Goal: Task Accomplishment & Management: Manage account settings

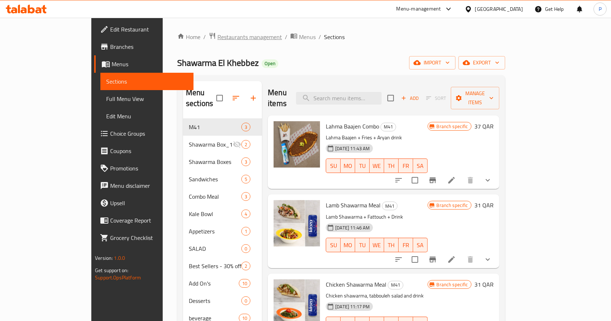
click at [217, 33] on span "Restaurants management" at bounding box center [249, 37] width 64 height 9
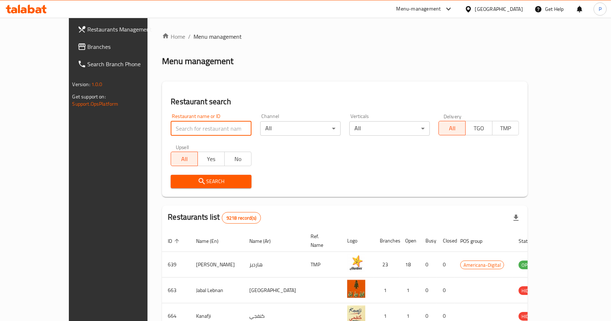
click at [174, 127] on input "search" at bounding box center [211, 128] width 80 height 14
type input "republic coffee"
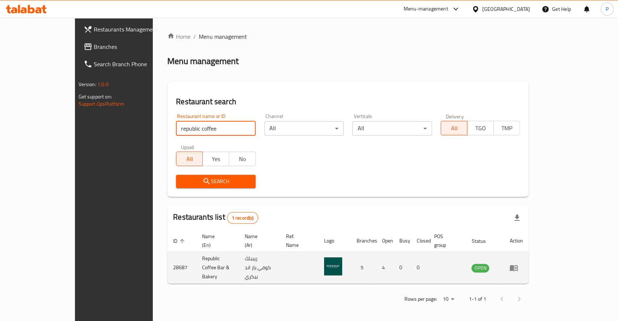
click at [518, 265] on icon "enhanced table" at bounding box center [514, 268] width 8 height 6
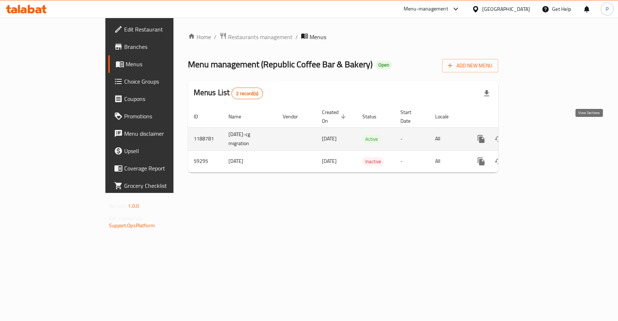
click at [542, 130] on link "enhanced table" at bounding box center [533, 138] width 17 height 17
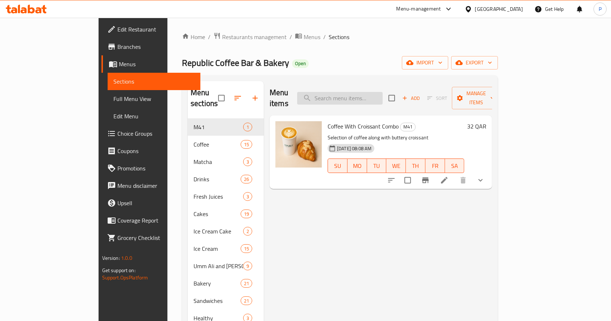
click at [360, 93] on input "search" at bounding box center [339, 98] width 85 height 13
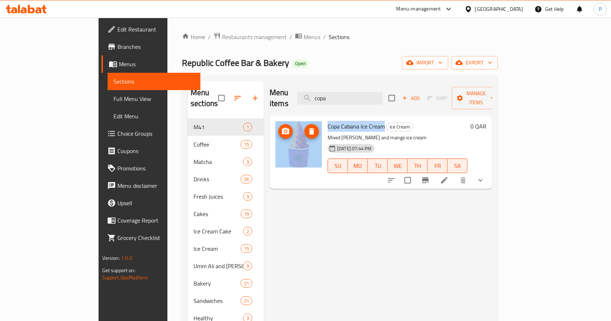
drag, startPoint x: 360, startPoint y: 116, endPoint x: 289, endPoint y: 114, distance: 70.6
click at [289, 118] on div "Copa Cabana Ice Cream Ice Cream Mixed [PERSON_NAME] and mango ice cream [DATE] …" at bounding box center [380, 152] width 217 height 68
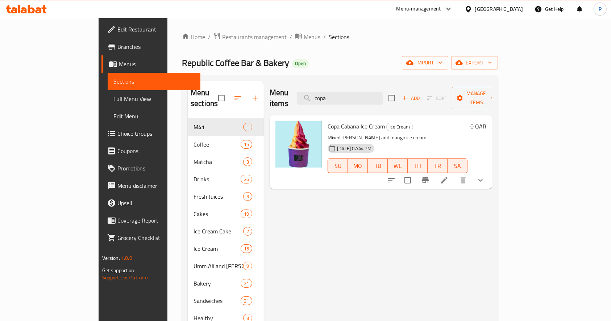
click at [346, 133] on p "Mixed [PERSON_NAME] and mango ice cream" at bounding box center [397, 137] width 140 height 9
drag, startPoint x: 368, startPoint y: 97, endPoint x: 313, endPoint y: 93, distance: 55.5
click at [316, 94] on div "Menu items copa Add Sort Manage items" at bounding box center [380, 98] width 222 height 34
type input "c"
type input "k"
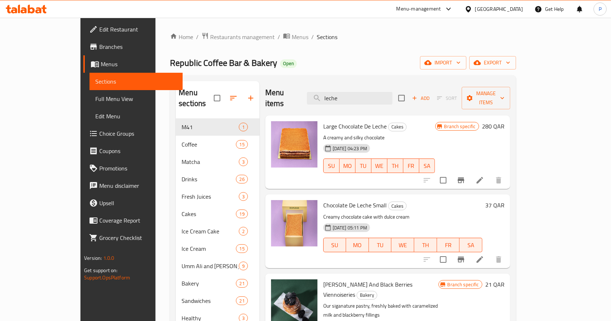
type input "leche"
drag, startPoint x: 363, startPoint y: 115, endPoint x: 300, endPoint y: 117, distance: 63.0
click at [320, 118] on div "Large Chocolate De Leche Cakes A creamy and silky chocolate [DATE] 04:23 PM SU …" at bounding box center [379, 152] width 118 height 68
click at [364, 121] on span "Large Chocolate De Leche" at bounding box center [354, 126] width 63 height 11
drag, startPoint x: 365, startPoint y: 112, endPoint x: 302, endPoint y: 115, distance: 63.1
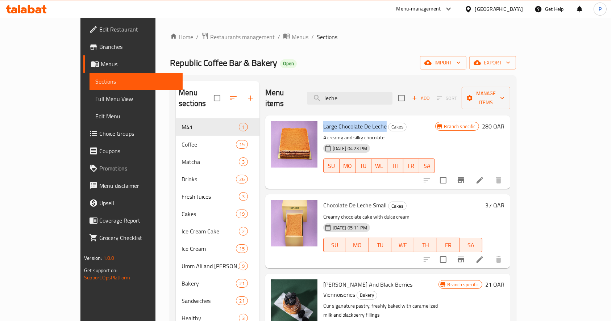
click at [320, 118] on div "Large Chocolate De Leche Cakes A creamy and silky chocolate [DATE] 04:23 PM SU …" at bounding box center [379, 152] width 118 height 68
copy span "Large Chocolate De Leche"
drag, startPoint x: 368, startPoint y: 94, endPoint x: 322, endPoint y: 94, distance: 46.4
click at [322, 94] on div "Menu items leche Add Sort Manage items" at bounding box center [387, 98] width 245 height 34
drag, startPoint x: 364, startPoint y: 194, endPoint x: 314, endPoint y: 194, distance: 50.0
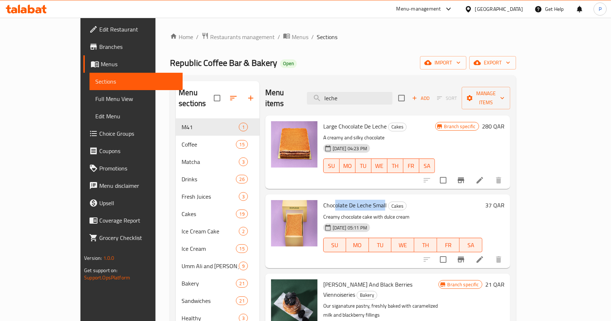
click at [323, 200] on span "Chocolate De Leche Small" at bounding box center [354, 205] width 63 height 11
click at [363, 200] on span "Chocolate De Leche Small" at bounding box center [354, 205] width 63 height 11
drag, startPoint x: 351, startPoint y: 192, endPoint x: 300, endPoint y: 195, distance: 51.1
click at [320, 197] on div "Chocolate De Leche Small Cakes Creamy chocolate cake with dulce cream [DATE] 05…" at bounding box center [402, 231] width 165 height 68
drag, startPoint x: 372, startPoint y: 94, endPoint x: 310, endPoint y: 81, distance: 63.6
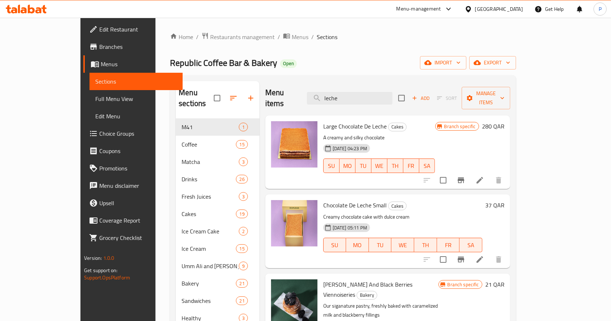
click at [314, 84] on div "Menu items leche Add Sort Manage items" at bounding box center [387, 98] width 245 height 34
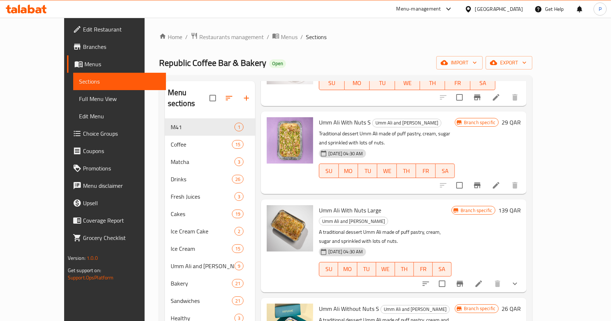
scroll to position [171, 0]
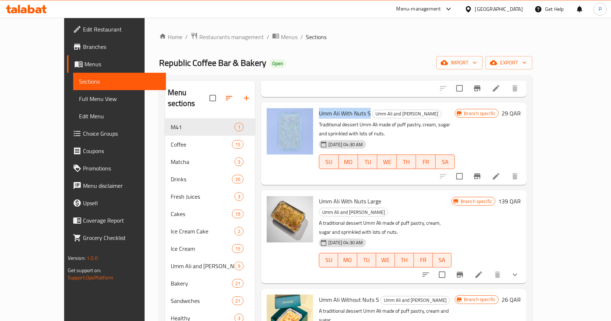
drag, startPoint x: 354, startPoint y: 100, endPoint x: 298, endPoint y: 101, distance: 55.4
click at [298, 105] on div "Umm Ali With Nuts S Umm Ali and Basbousa Traditional dessert Umm Ali made of pu…" at bounding box center [394, 143] width 260 height 77
copy div "Umm Ali With Nuts S"
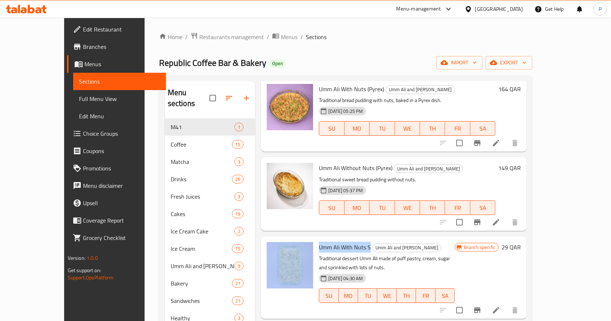
scroll to position [0, 0]
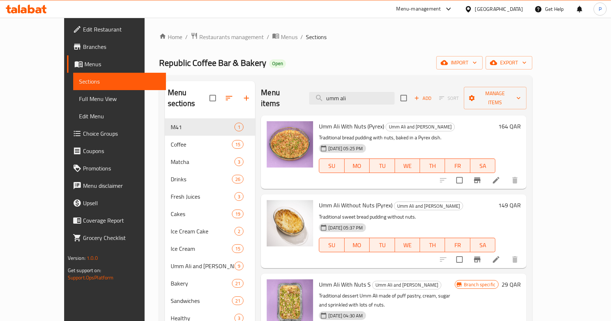
drag, startPoint x: 369, startPoint y: 92, endPoint x: 264, endPoint y: 74, distance: 107.0
click at [264, 74] on div "Home / Restaurants management / Menus / Sections Republic Coffee Bar & Bakery O…" at bounding box center [345, 220] width 373 height 376
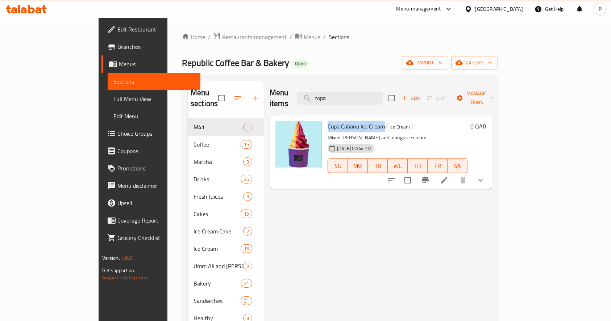
drag, startPoint x: 332, startPoint y: 112, endPoint x: 304, endPoint y: 116, distance: 28.6
click at [327, 121] on h6 "Copa Cabana Ice Cream Ice Cream" at bounding box center [397, 126] width 140 height 10
copy span "Copa Cabana Ice Cream"
click at [372, 96] on input "copa" at bounding box center [339, 98] width 85 height 13
drag, startPoint x: 362, startPoint y: 89, endPoint x: 327, endPoint y: 83, distance: 35.2
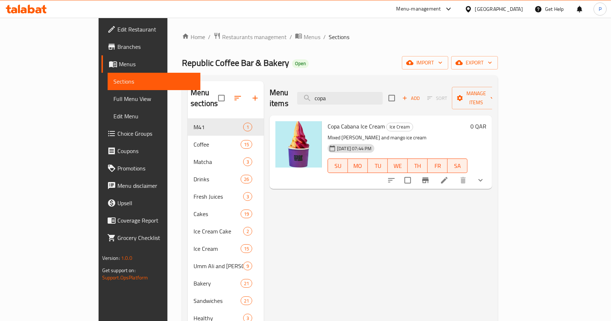
click at [327, 83] on div "Menu items copa Add Sort Manage items" at bounding box center [380, 98] width 222 height 34
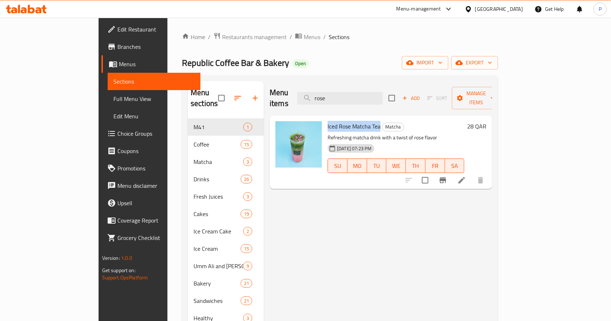
drag, startPoint x: 356, startPoint y: 114, endPoint x: 300, endPoint y: 110, distance: 55.6
click at [324, 118] on div "Iced Rose Matcha Tea Matcha Refreshing matcha drink with a twist of rose flavor…" at bounding box center [395, 152] width 142 height 68
copy span "Iced Rose Matcha Tea"
drag, startPoint x: 364, startPoint y: 91, endPoint x: 297, endPoint y: 85, distance: 67.6
click at [297, 85] on div "Menu items rose Add Sort Manage items" at bounding box center [380, 98] width 222 height 34
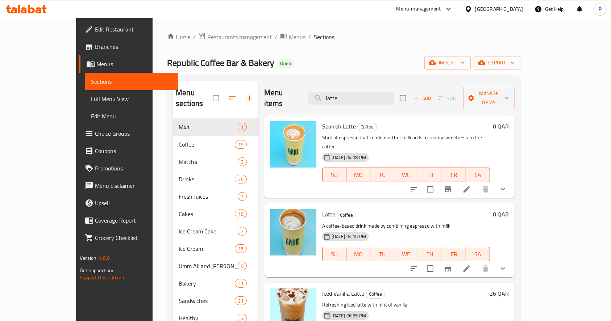
drag, startPoint x: 358, startPoint y: 93, endPoint x: 319, endPoint y: 91, distance: 38.8
click at [319, 91] on div "Menu items latte Add Sort Manage items" at bounding box center [389, 98] width 250 height 34
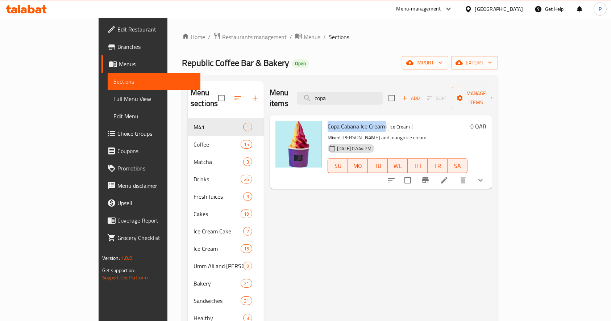
drag, startPoint x: 360, startPoint y: 114, endPoint x: 303, endPoint y: 114, distance: 56.9
click at [327, 121] on h6 "Copa Cabana Ice Cream Ice Cream" at bounding box center [397, 126] width 140 height 10
copy h6 "Copa Cabana Ice Cream"
drag, startPoint x: 371, startPoint y: 96, endPoint x: 303, endPoint y: 84, distance: 69.1
click at [303, 84] on div "Menu items copa Add Sort Manage items" at bounding box center [380, 98] width 222 height 34
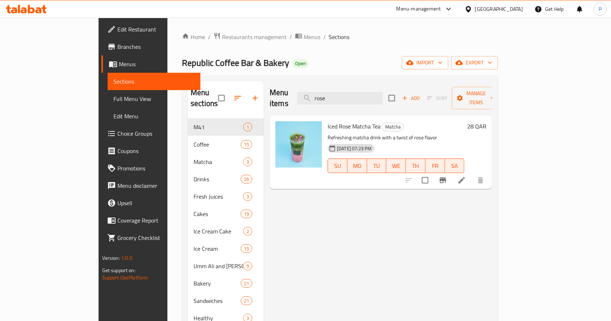
type input "rose"
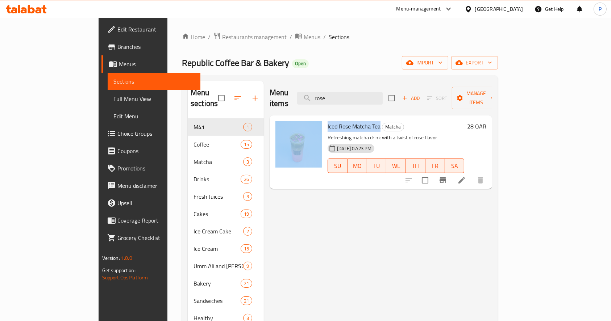
drag, startPoint x: 354, startPoint y: 116, endPoint x: 297, endPoint y: 118, distance: 56.9
click at [297, 118] on div "Iced Rose Matcha Tea Matcha Refreshing matcha drink with a twist of rose flavor…" at bounding box center [380, 152] width 217 height 68
copy div "Iced Rose Matcha Tea"
click at [222, 37] on span "Restaurants management" at bounding box center [254, 37] width 64 height 9
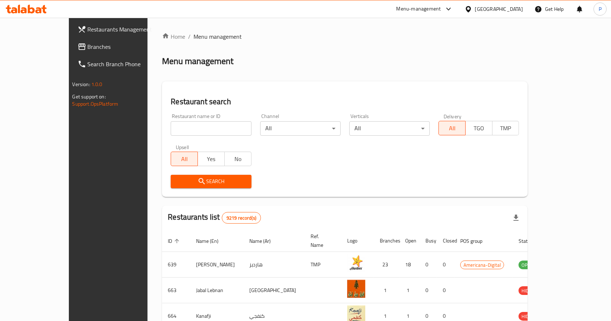
click at [171, 114] on div "Restaurant name or ID Restaurant name or ID" at bounding box center [211, 125] width 80 height 22
click at [171, 124] on input "search" at bounding box center [211, 128] width 80 height 14
type input "jimm"
click button "Search" at bounding box center [211, 181] width 80 height 13
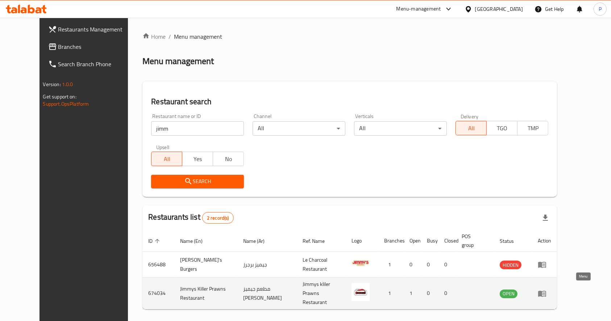
click at [546, 289] on icon "enhanced table" at bounding box center [541, 293] width 9 height 9
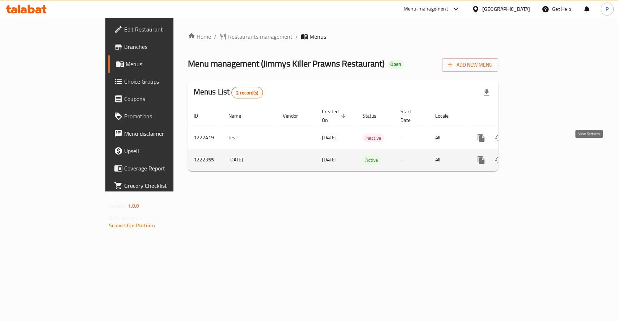
click at [538, 156] on icon "enhanced table" at bounding box center [533, 160] width 9 height 9
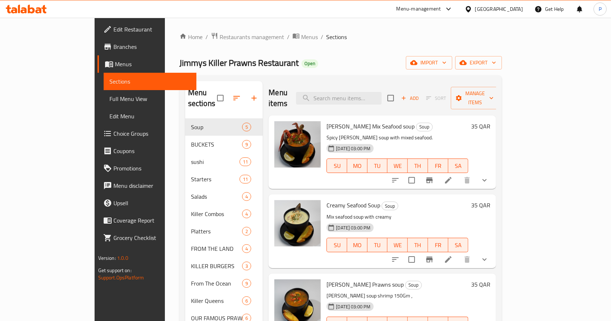
click at [113, 45] on span "Branches" at bounding box center [151, 46] width 77 height 9
